Goal: Task Accomplishment & Management: Use online tool/utility

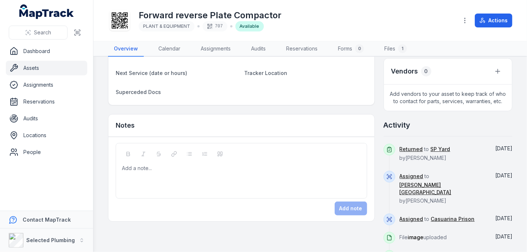
scroll to position [247, 0]
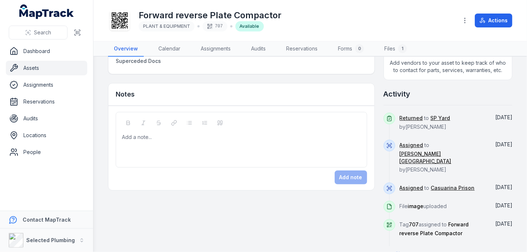
click at [149, 126] on div "Add a note..." at bounding box center [242, 140] width 252 height 56
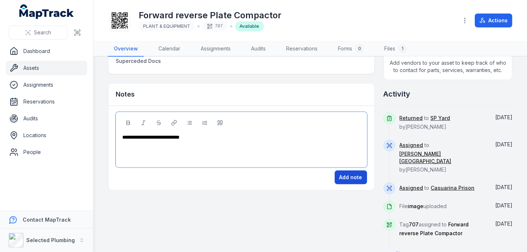
click at [352, 173] on button "Add note" at bounding box center [351, 177] width 33 height 14
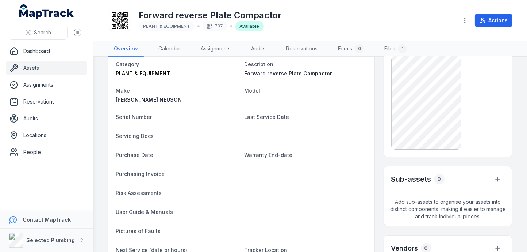
scroll to position [37, 0]
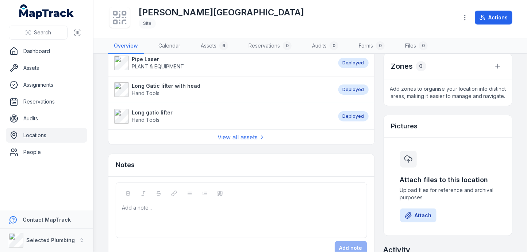
scroll to position [146, 0]
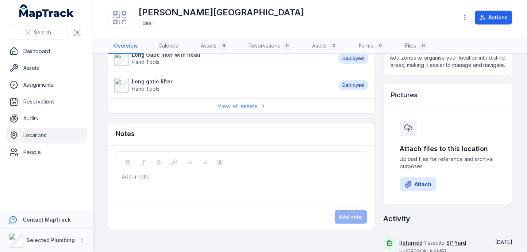
click at [238, 104] on link "View all assets" at bounding box center [241, 106] width 47 height 9
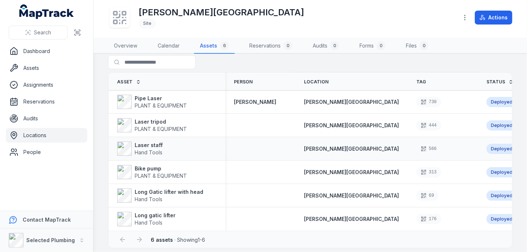
scroll to position [13, 0]
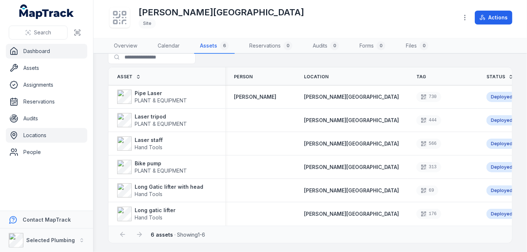
click at [41, 50] on link "Dashboard" at bounding box center [46, 51] width 81 height 15
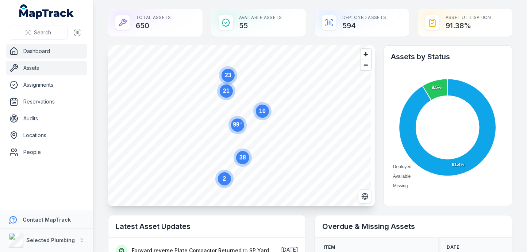
click at [32, 66] on link "Assets" at bounding box center [46, 68] width 81 height 15
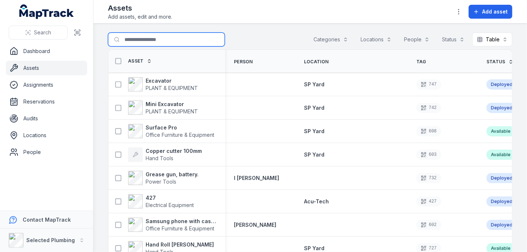
click at [138, 38] on input "Search for assets" at bounding box center [166, 40] width 117 height 14
type input "*********"
